Goal: Download file/media

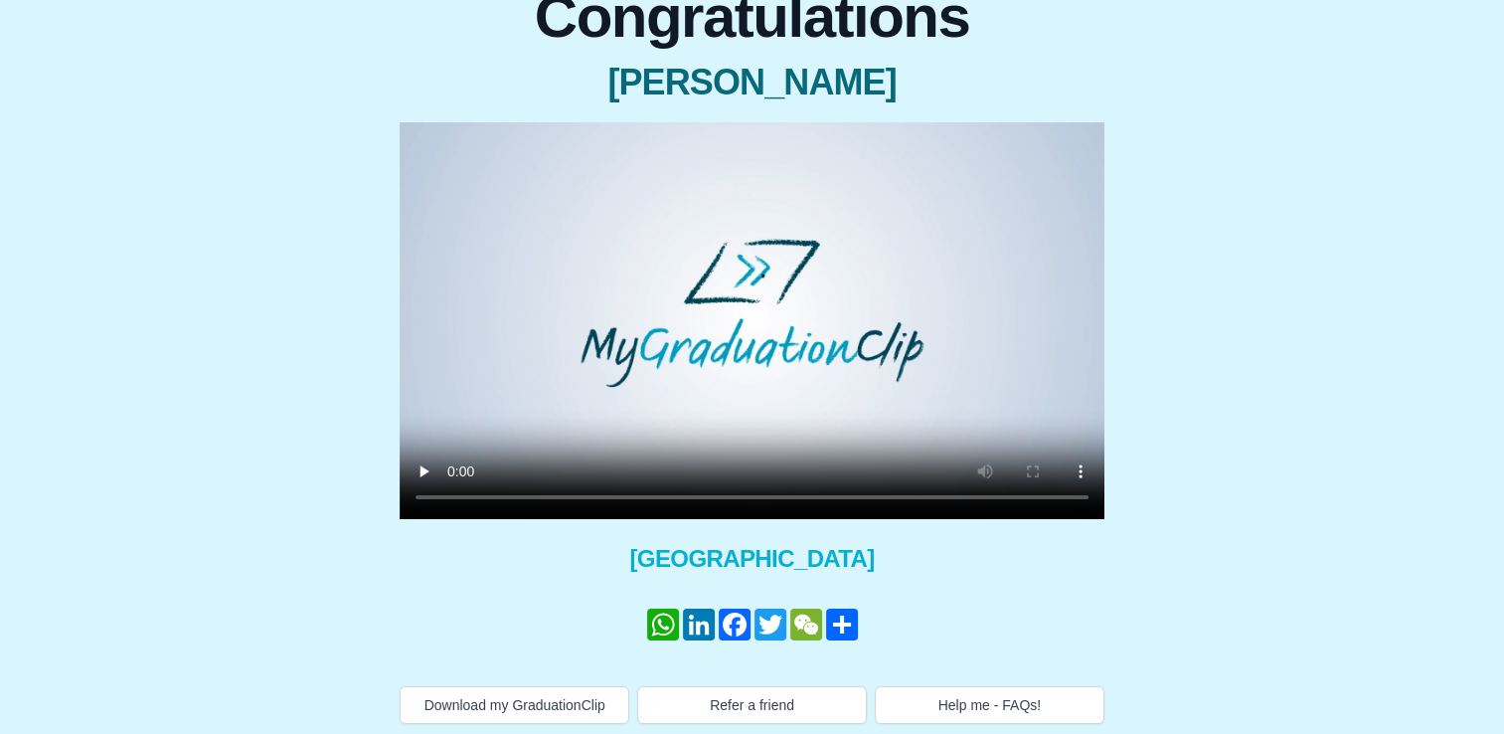
scroll to position [209, 0]
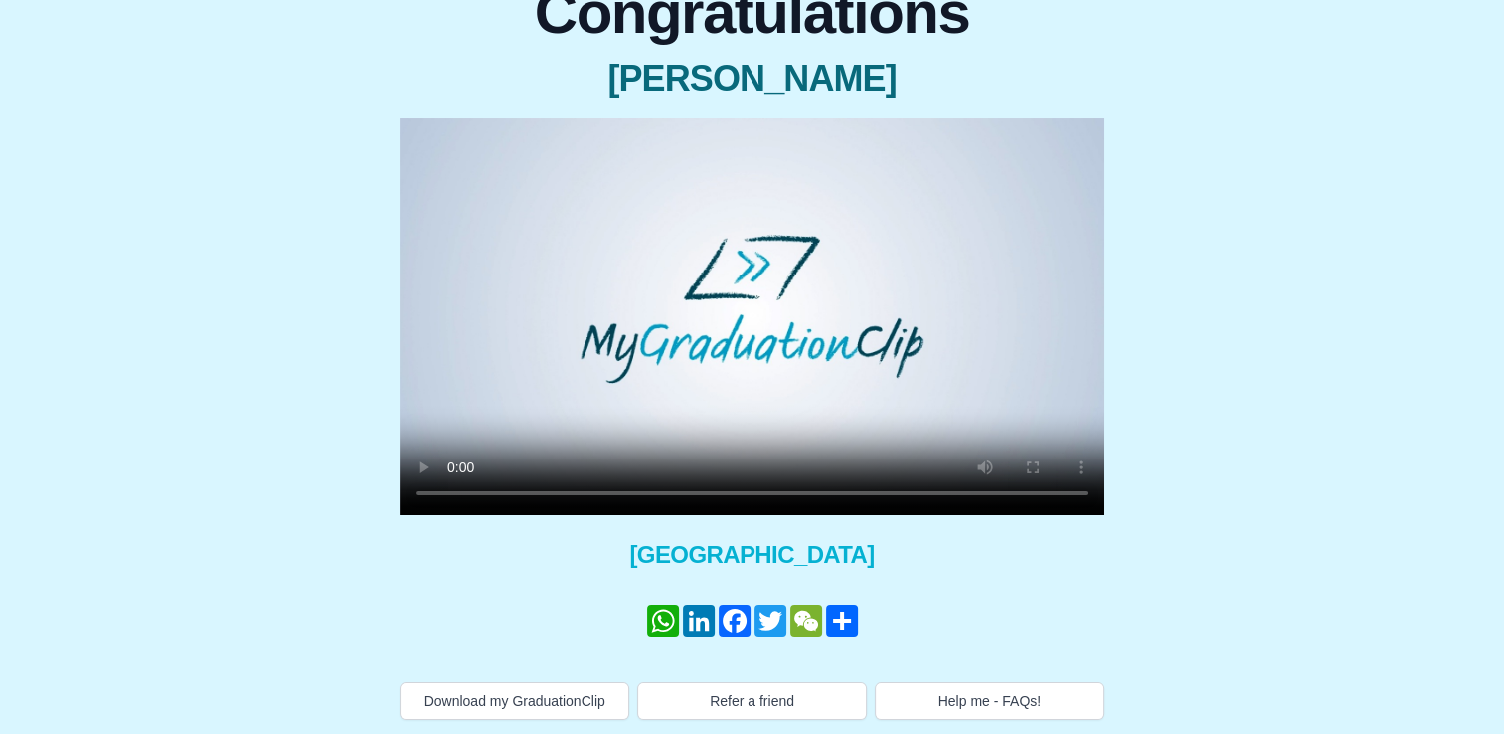
click at [164, 519] on div "Congratulations Edward Larenzo Harris × Share your GraduationClip now! WhatsApp…" at bounding box center [752, 343] width 1473 height 753
drag, startPoint x: 745, startPoint y: 338, endPoint x: 254, endPoint y: 400, distance: 495.0
click at [254, 400] on div "Congratulations Edward Larenzo Harris × Share your GraduationClip now! WhatsApp…" at bounding box center [752, 343] width 1473 height 753
click at [472, 694] on button "Download my GraduationClip" at bounding box center [515, 701] width 230 height 38
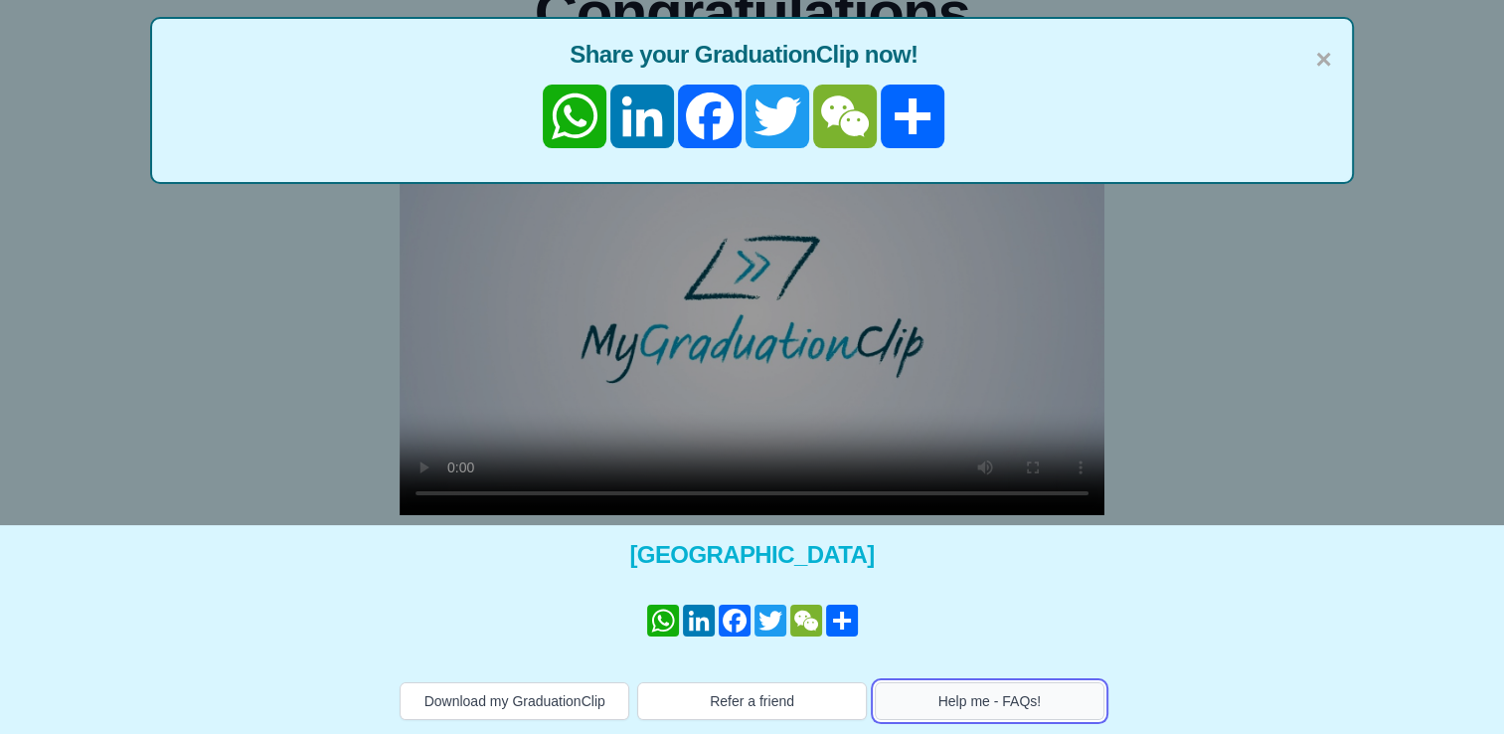
click at [1001, 698] on button "Help me - FAQs!" at bounding box center [990, 701] width 230 height 38
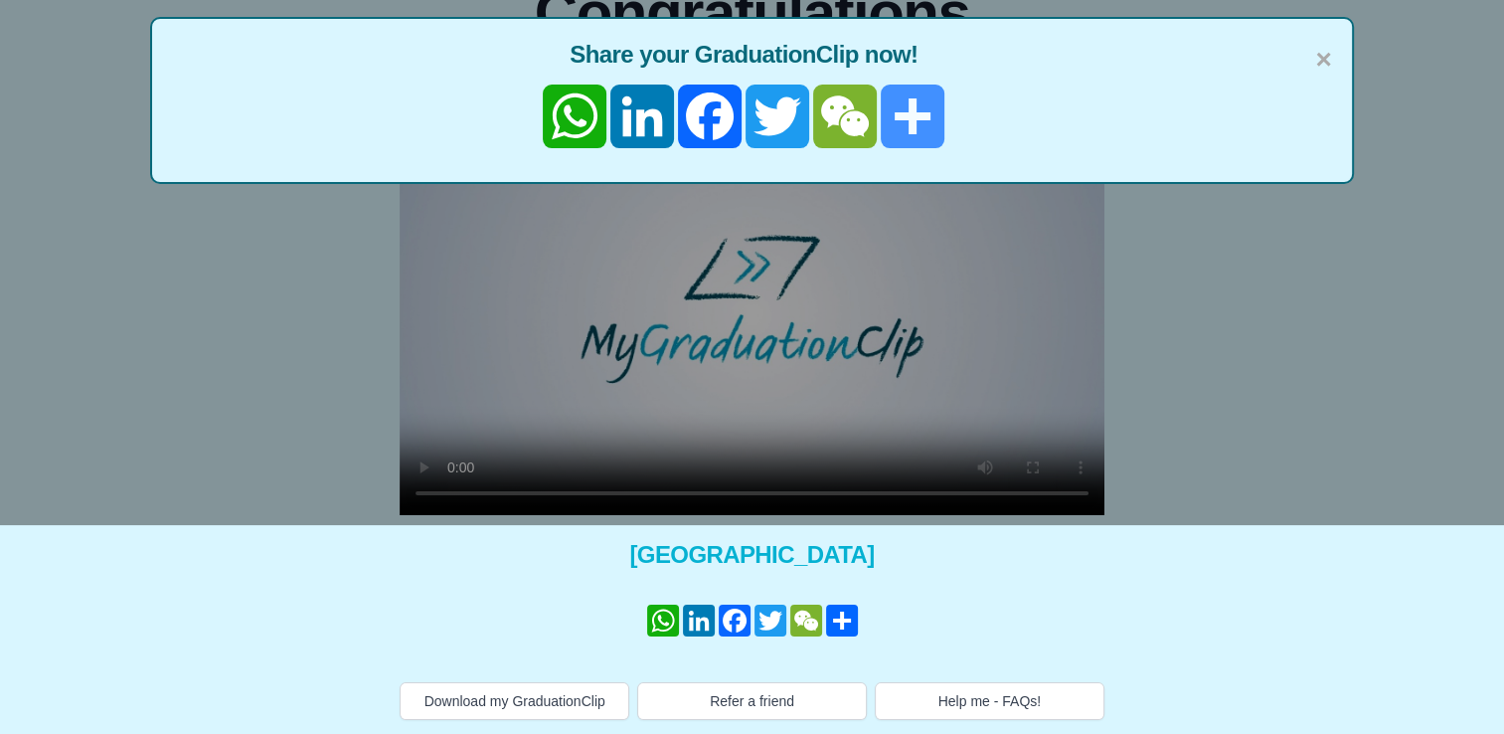
click at [904, 130] on link "Share" at bounding box center [913, 117] width 68 height 64
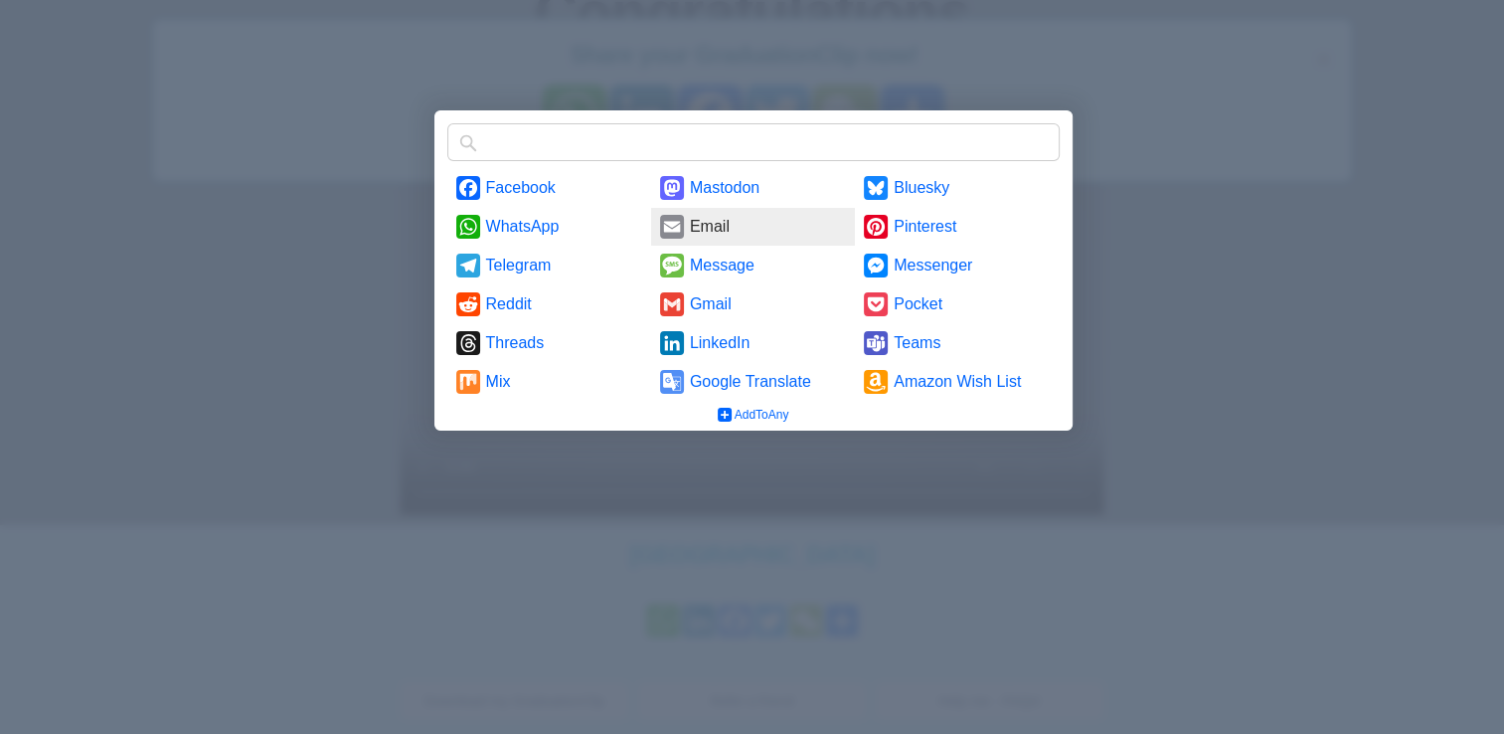
click at [710, 220] on link "Email" at bounding box center [753, 227] width 204 height 38
click at [296, 308] on div at bounding box center [752, 367] width 1504 height 734
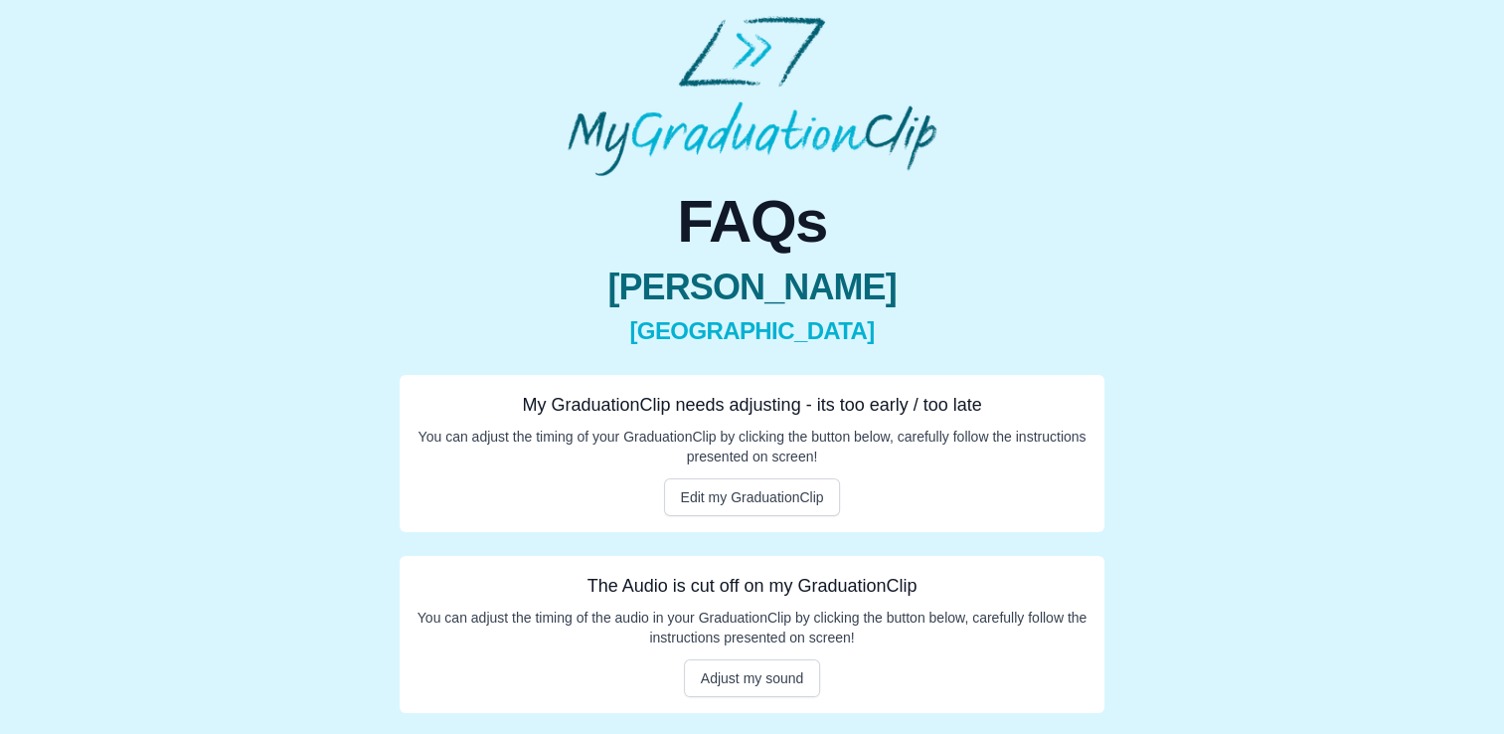
click at [153, 226] on div "FAQs Edward Larenzo Harris University of Hull My GraduationClip needs adjusting…" at bounding box center [752, 455] width 1473 height 878
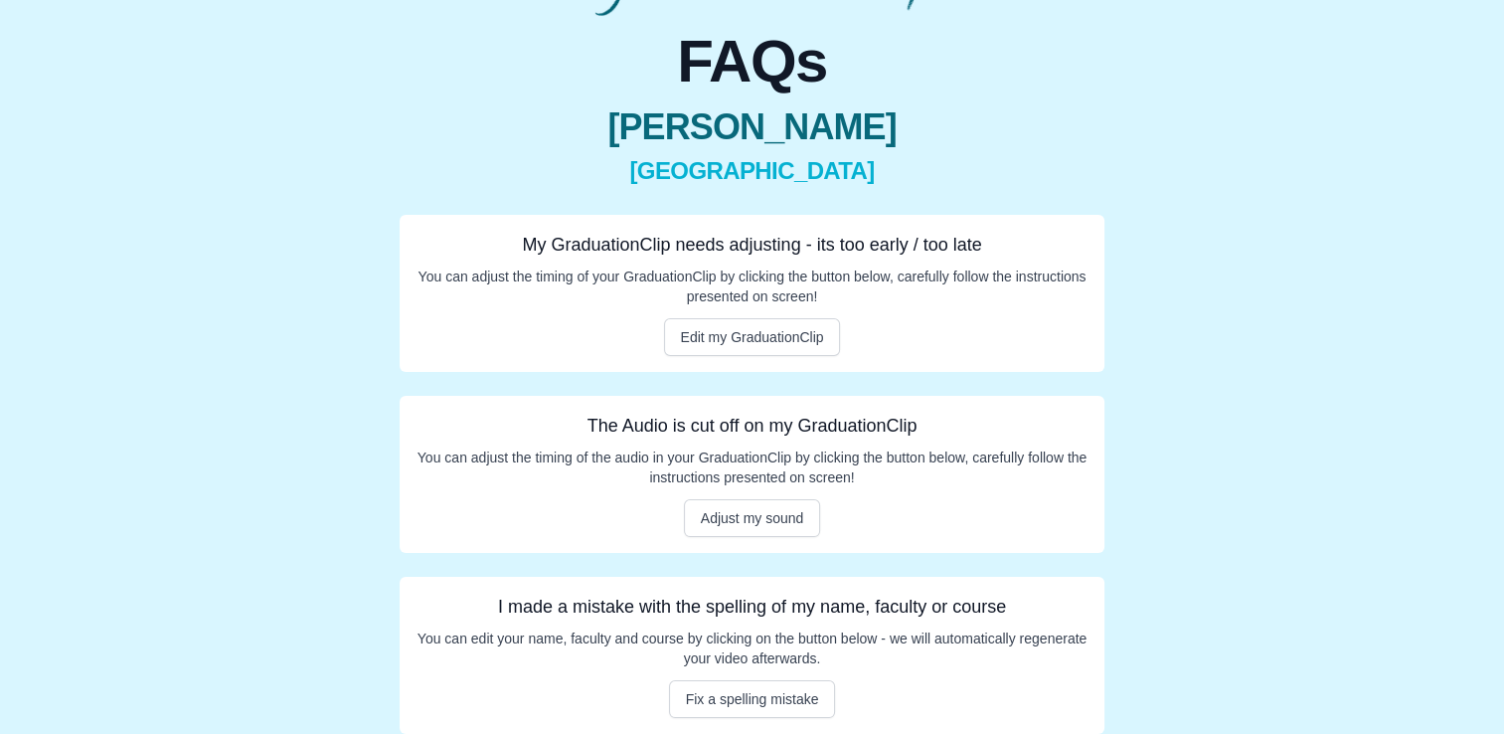
scroll to position [174, 0]
